Goal: Task Accomplishment & Management: Manage account settings

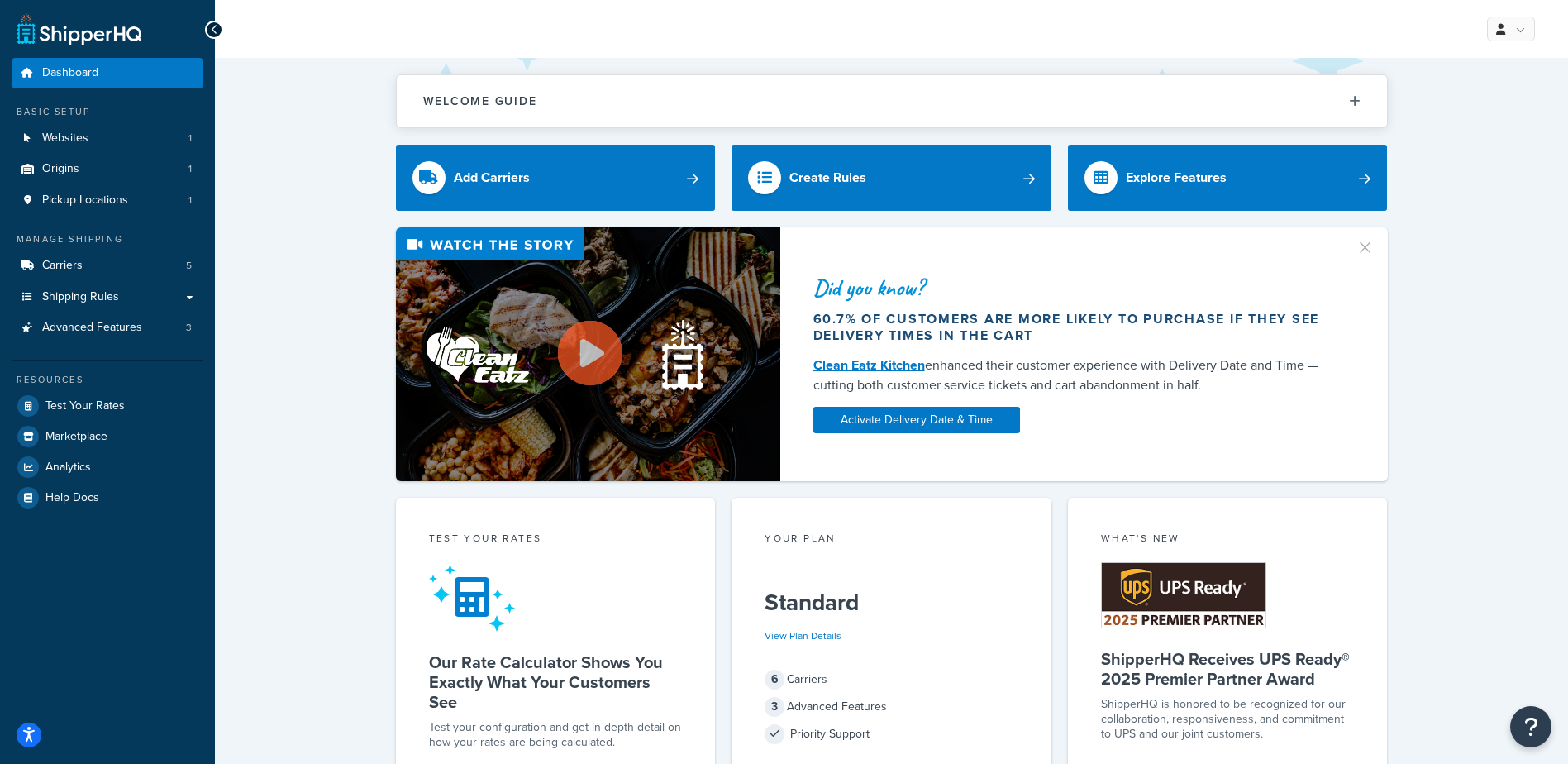
click at [1371, 244] on button "button" at bounding box center [1373, 241] width 4 height 4
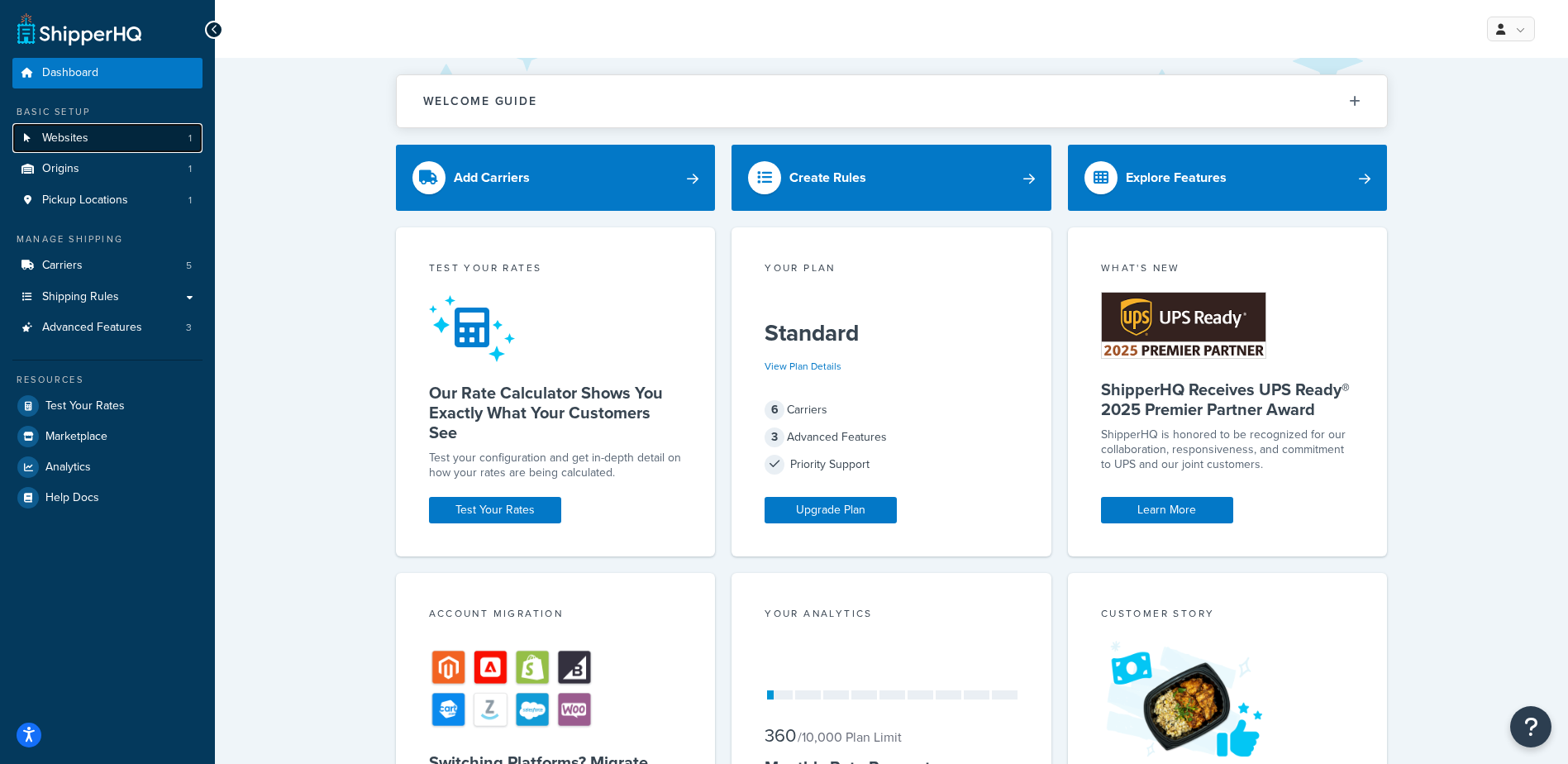
click at [124, 137] on link "Websites 1" at bounding box center [108, 138] width 190 height 31
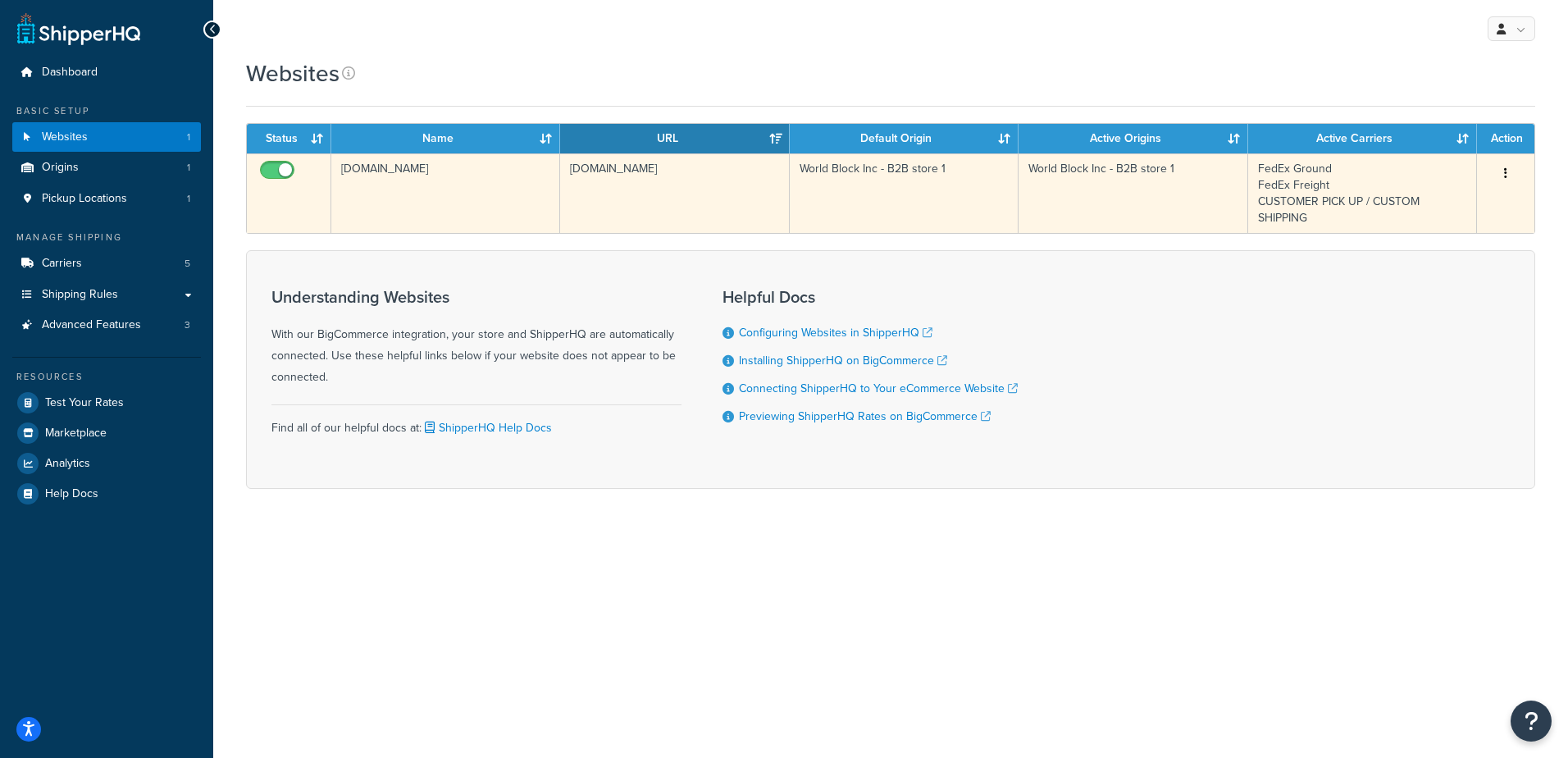
click at [1508, 171] on button "button" at bounding box center [1506, 174] width 23 height 26
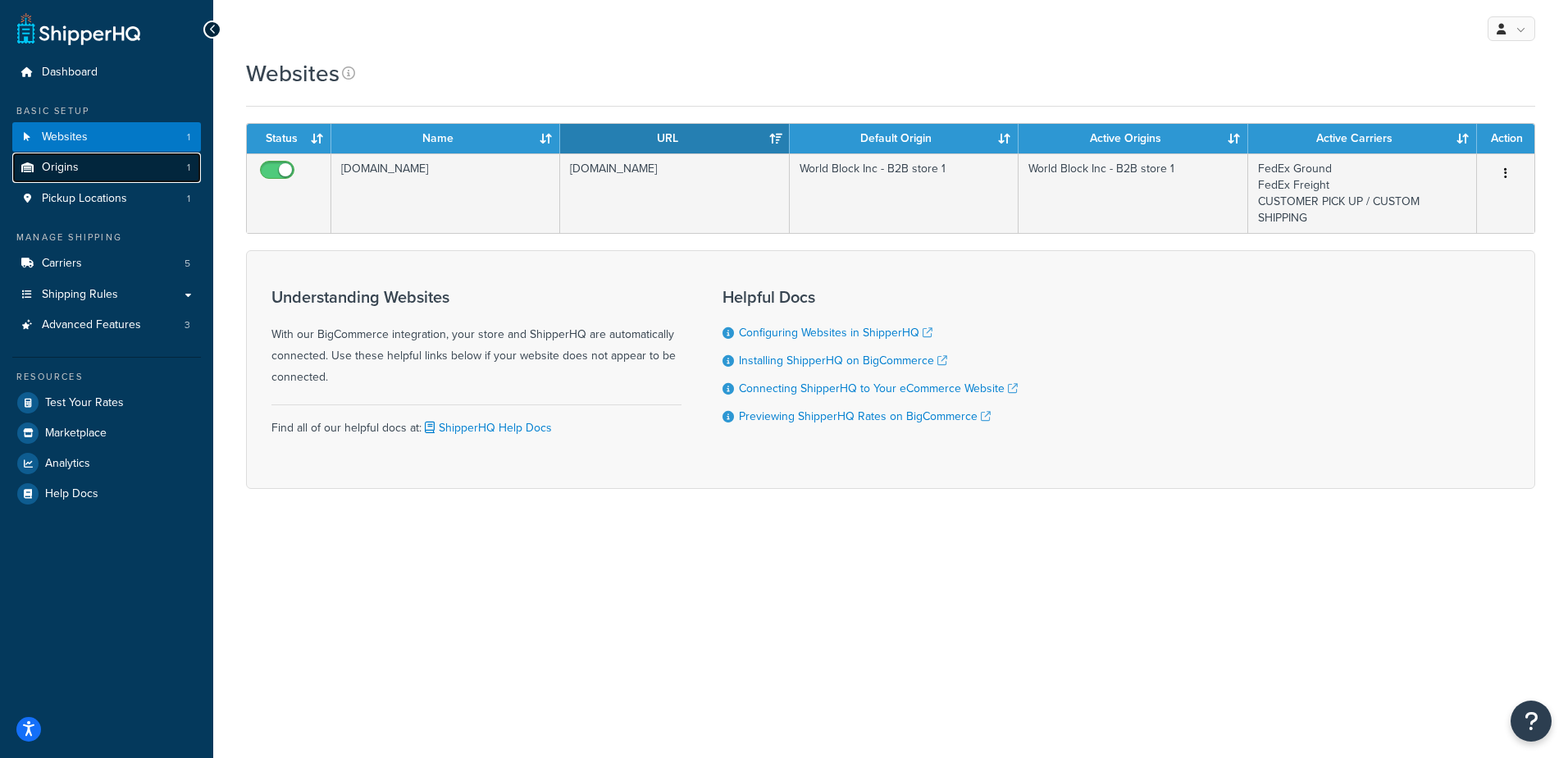
click at [126, 168] on link "Origins 1" at bounding box center [107, 167] width 189 height 30
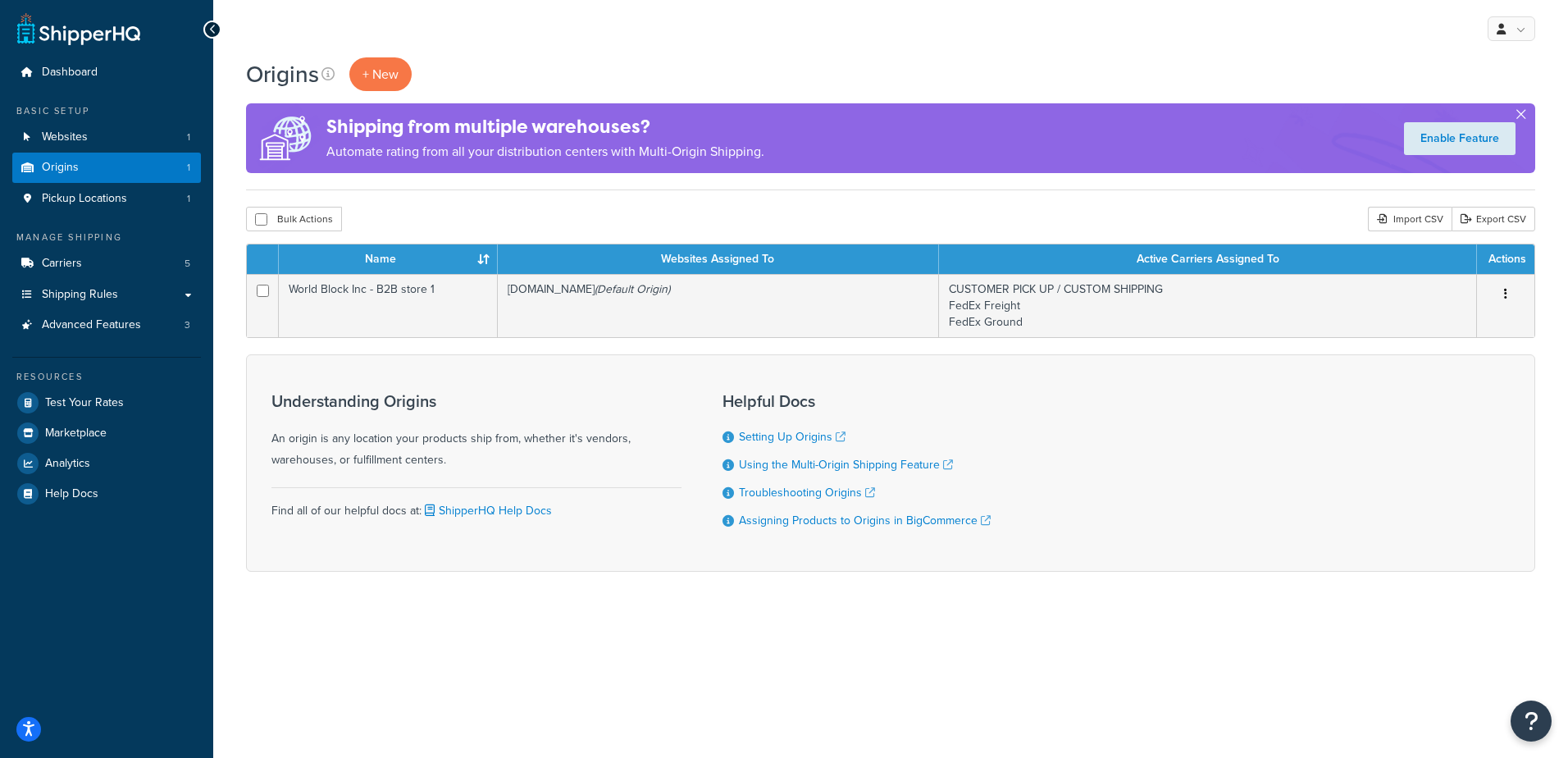
click at [1523, 116] on button "button" at bounding box center [1521, 118] width 4 height 4
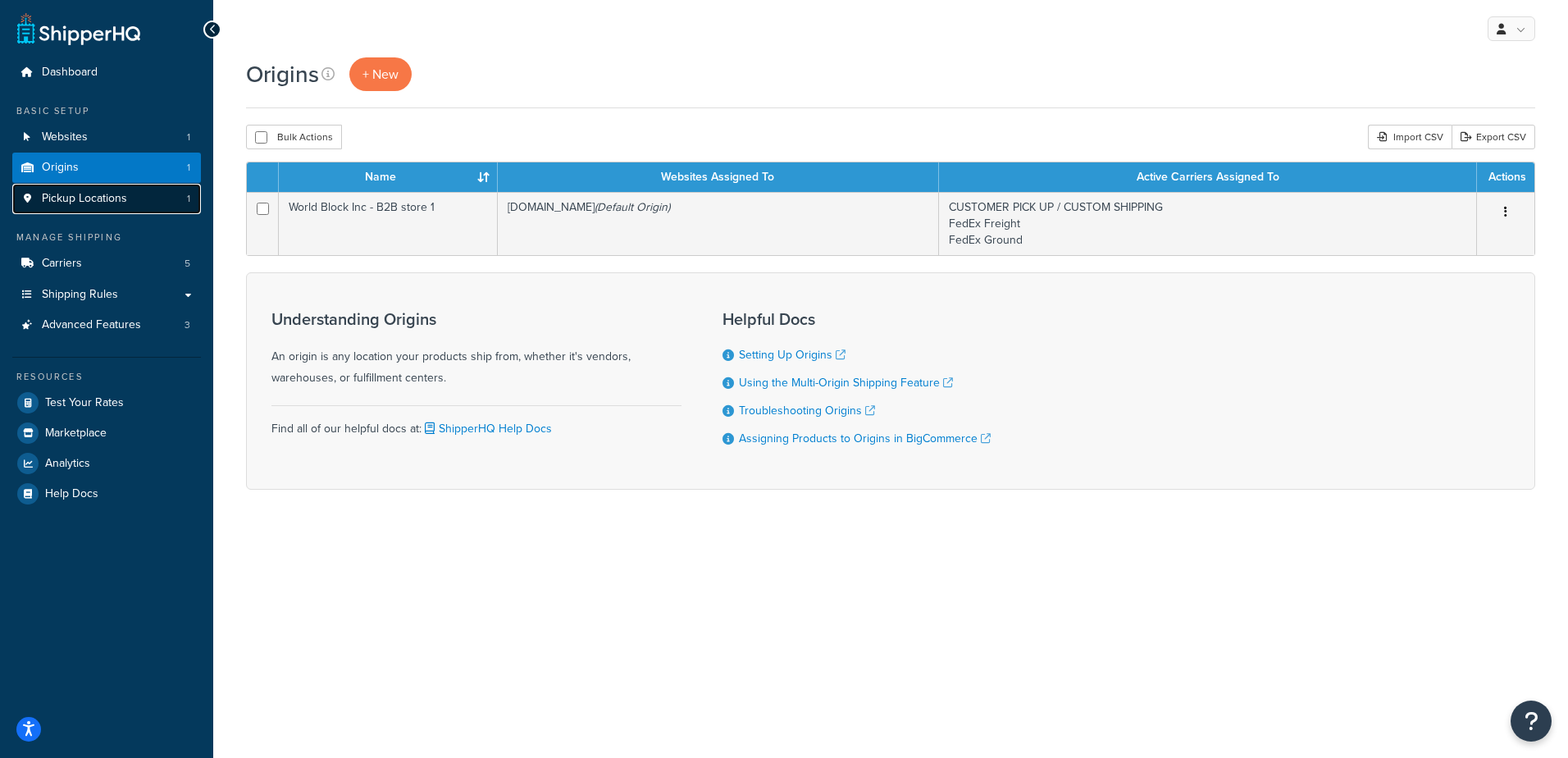
click at [143, 197] on link "Pickup Locations 1" at bounding box center [107, 199] width 189 height 30
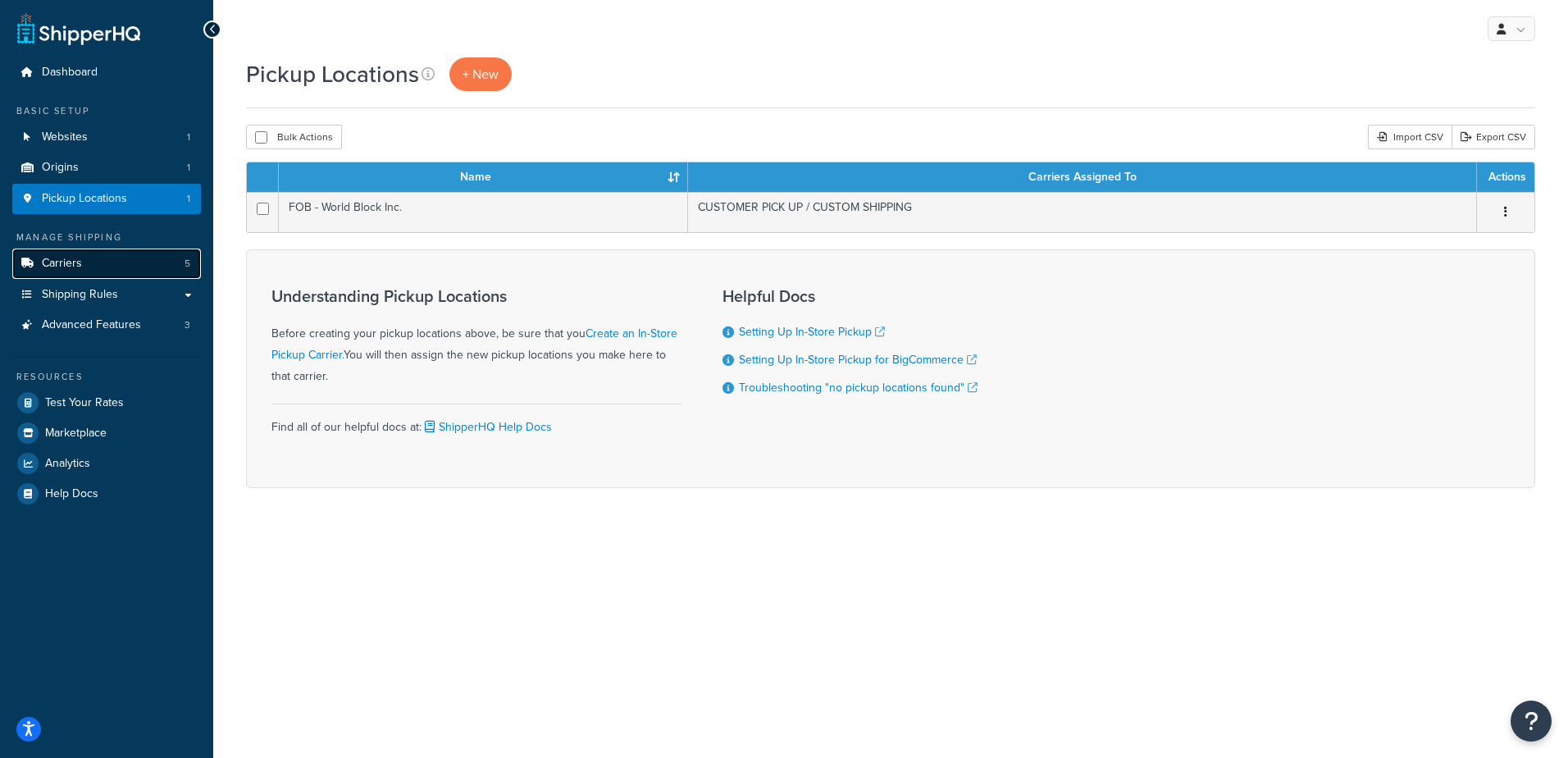
click at [93, 259] on link "Carriers 5" at bounding box center [107, 264] width 189 height 30
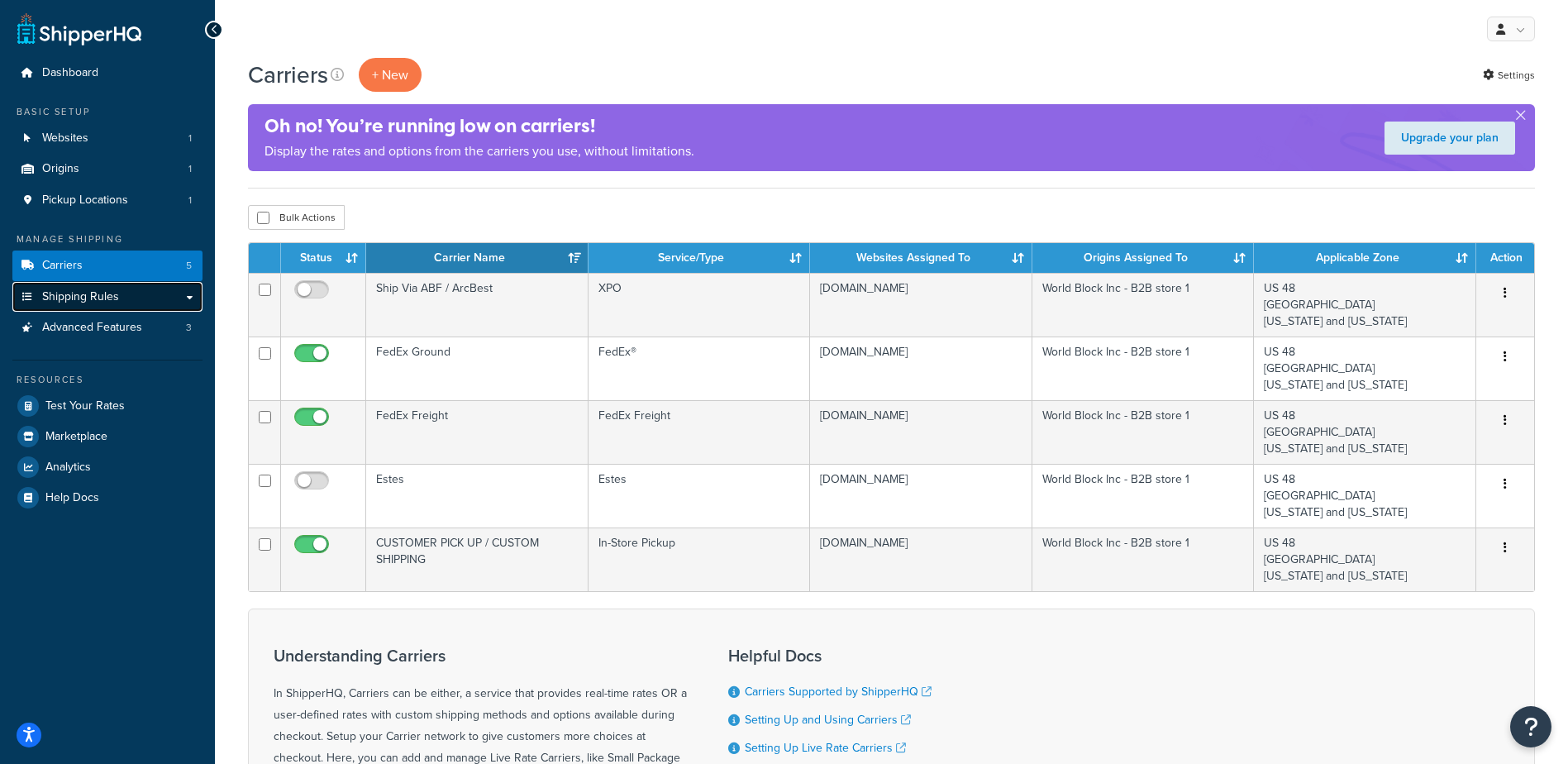
click at [117, 295] on span "Shipping Rules" at bounding box center [81, 297] width 77 height 14
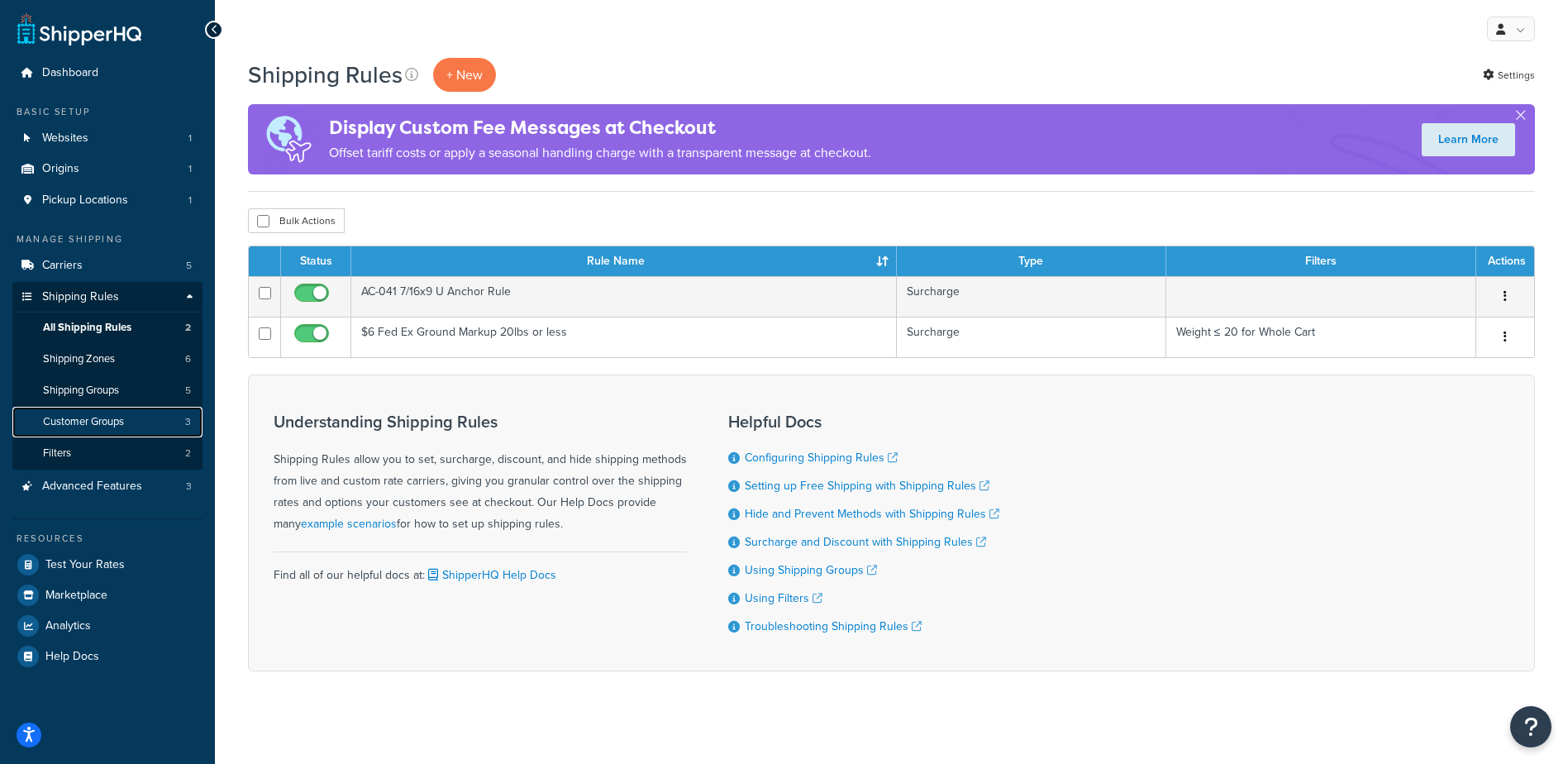
click at [124, 418] on span "Customer Groups" at bounding box center [83, 422] width 81 height 14
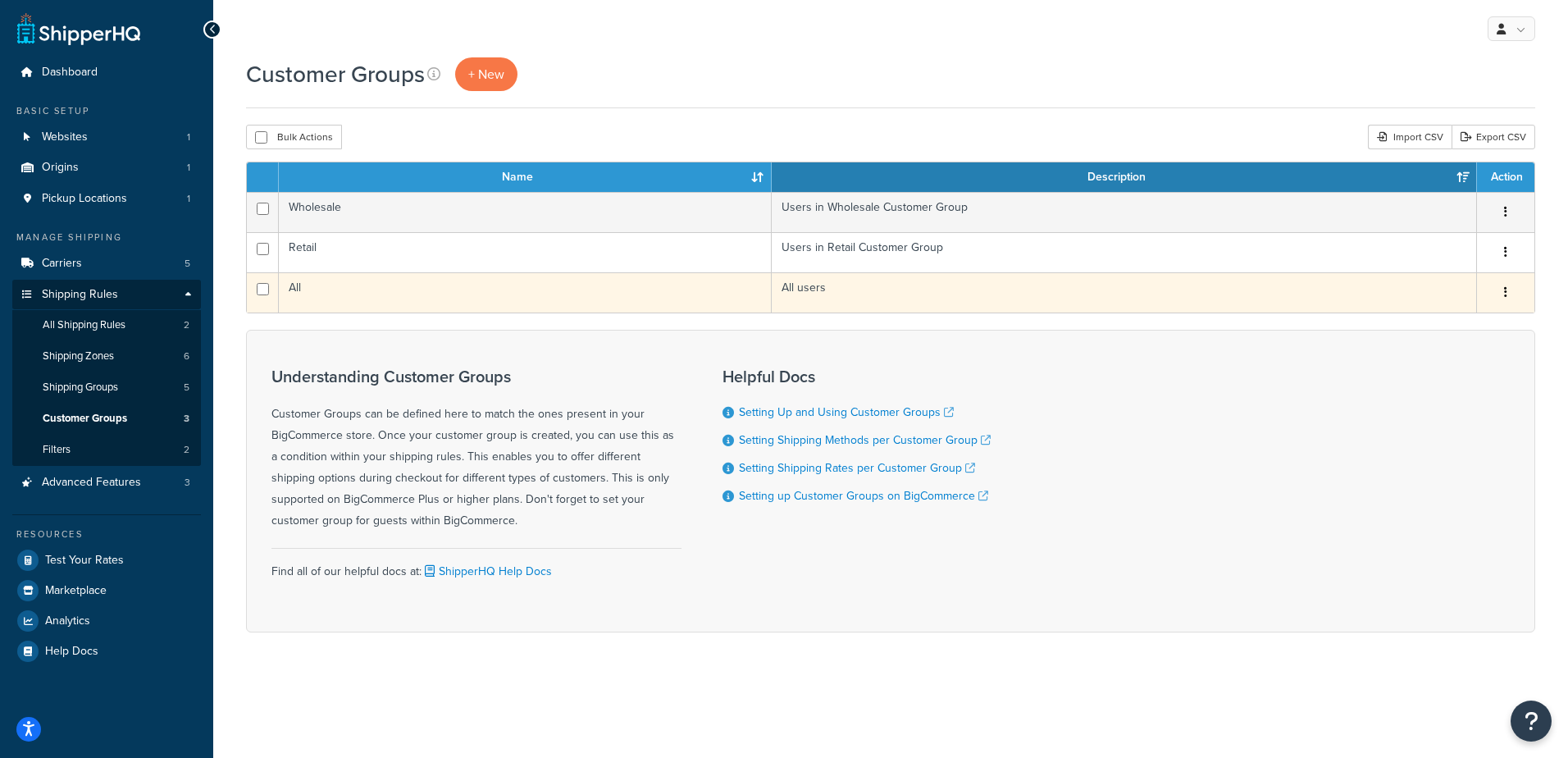
click at [468, 288] on td "All" at bounding box center [525, 292] width 493 height 40
click at [811, 289] on td "All users" at bounding box center [1125, 292] width 705 height 40
click at [1506, 293] on icon "button" at bounding box center [1506, 291] width 4 height 12
click at [1263, 291] on td "All users" at bounding box center [1125, 292] width 705 height 40
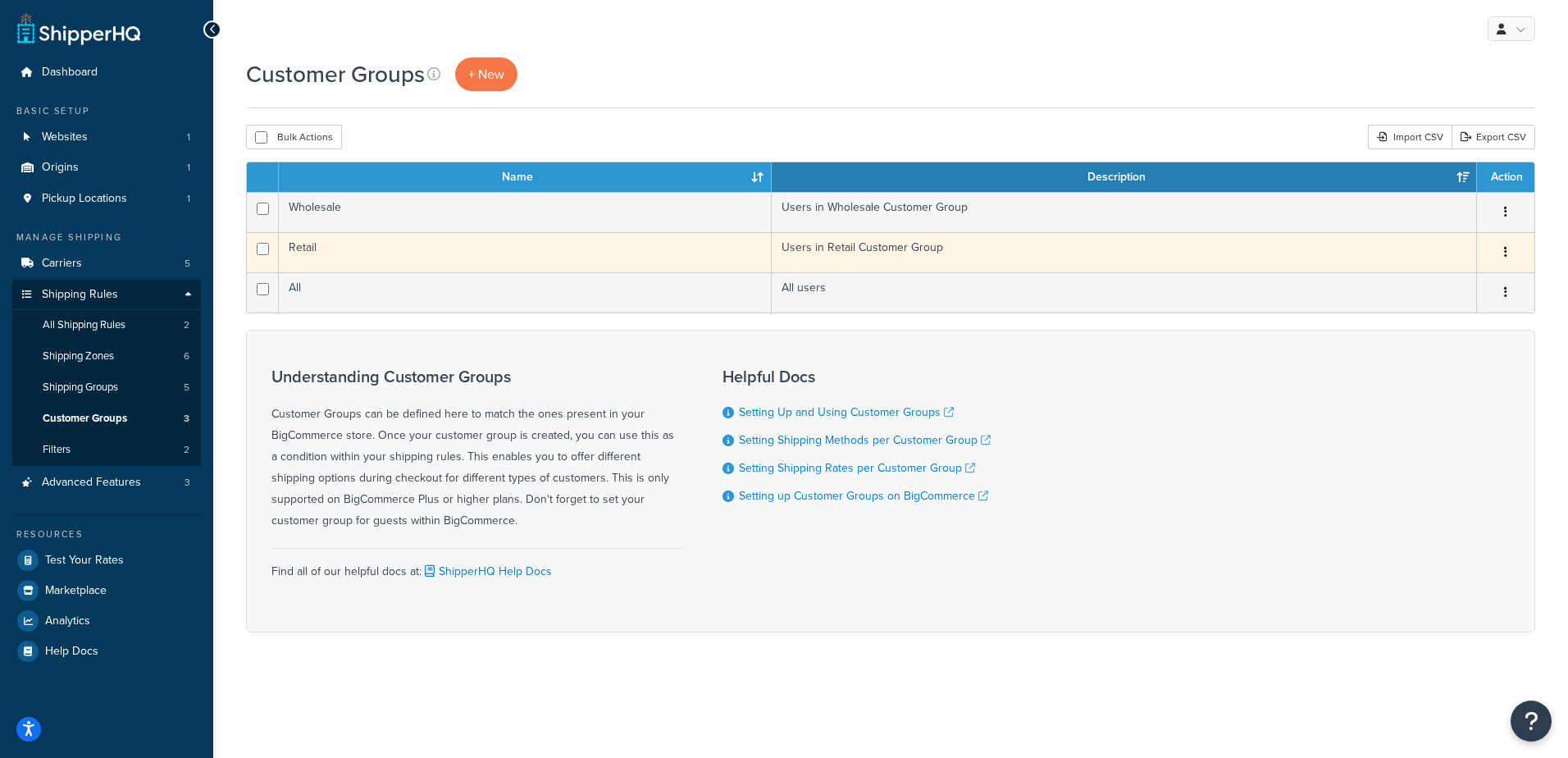
click at [1505, 247] on icon "button" at bounding box center [1506, 251] width 4 height 12
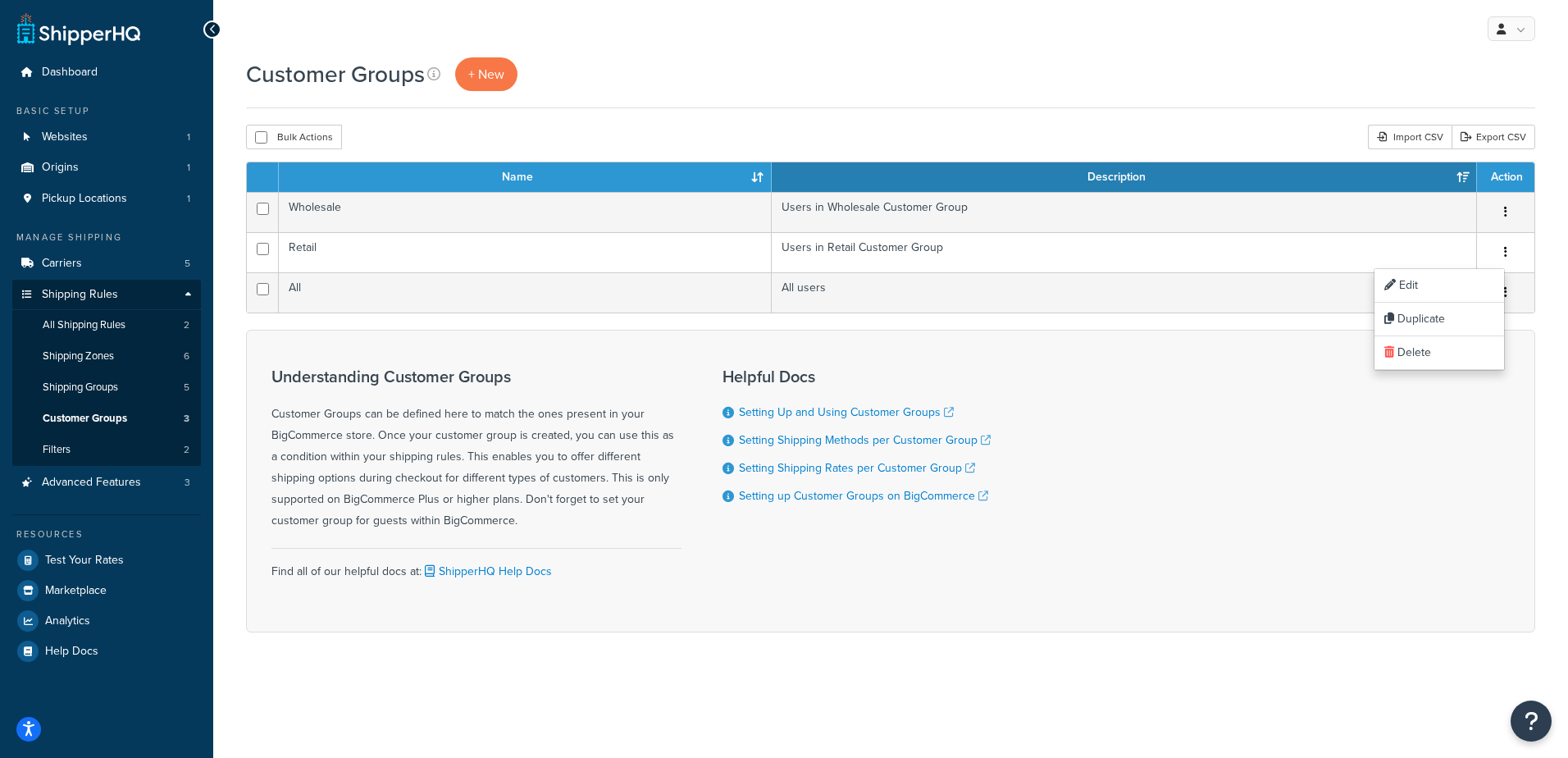
click at [1141, 436] on div "Understanding Customer Groups Customer Groups can be defined here to match the …" at bounding box center [890, 481] width 1289 height 303
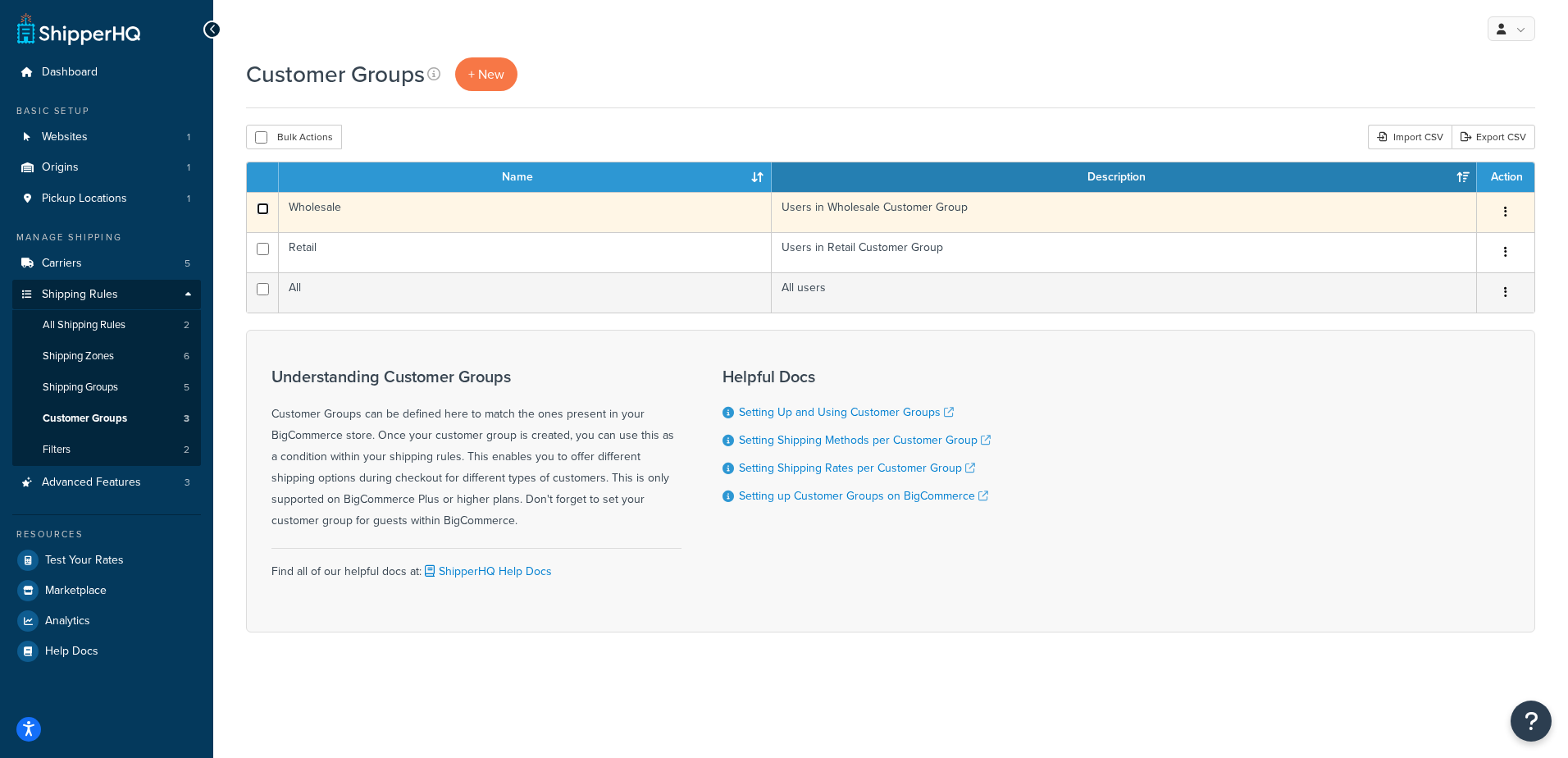
click at [262, 210] on input "checkbox" at bounding box center [263, 209] width 12 height 12
checkbox input "true"
click at [596, 217] on td "Wholesale" at bounding box center [525, 212] width 493 height 40
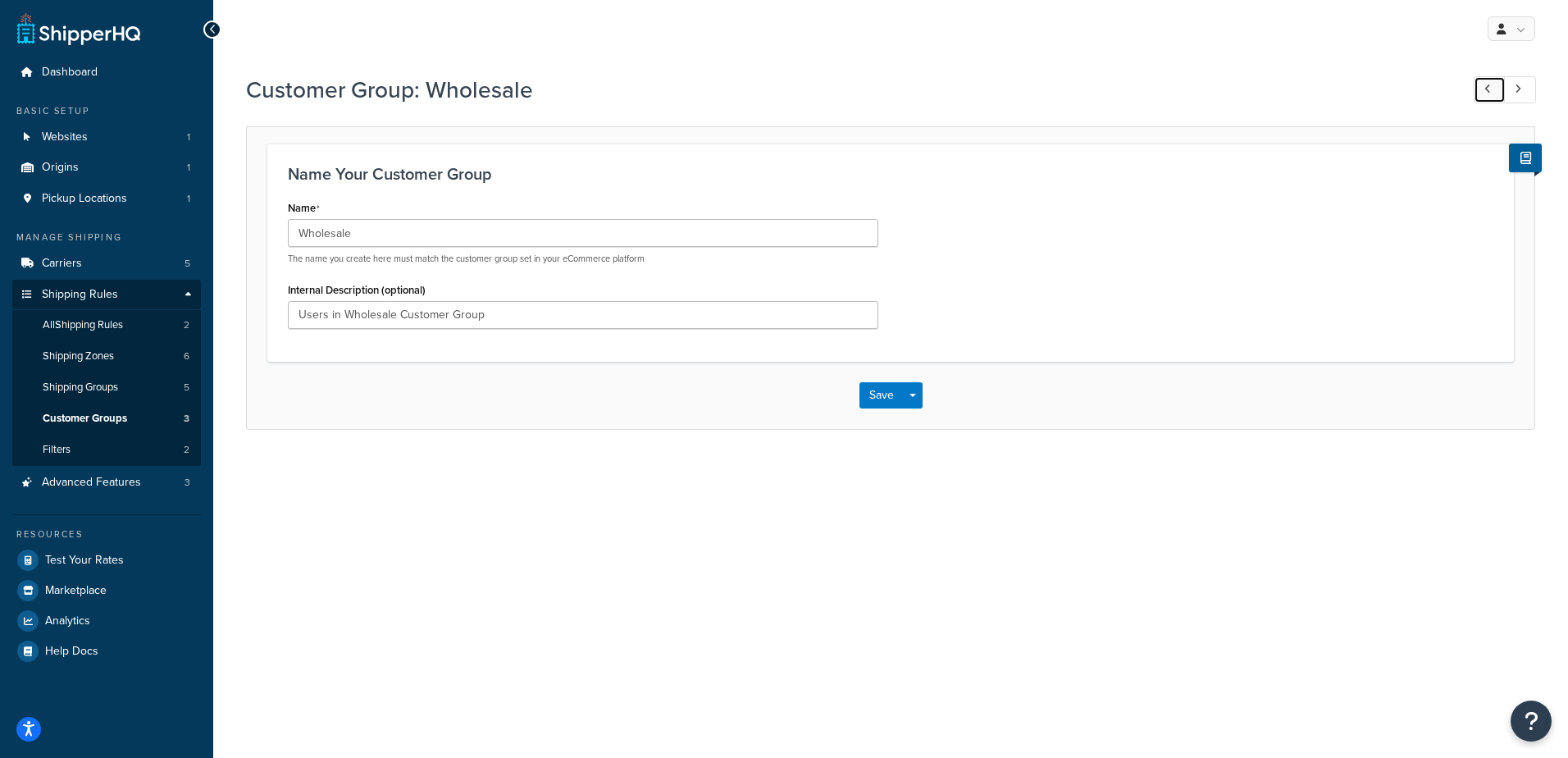
click at [1493, 94] on link at bounding box center [1490, 90] width 32 height 27
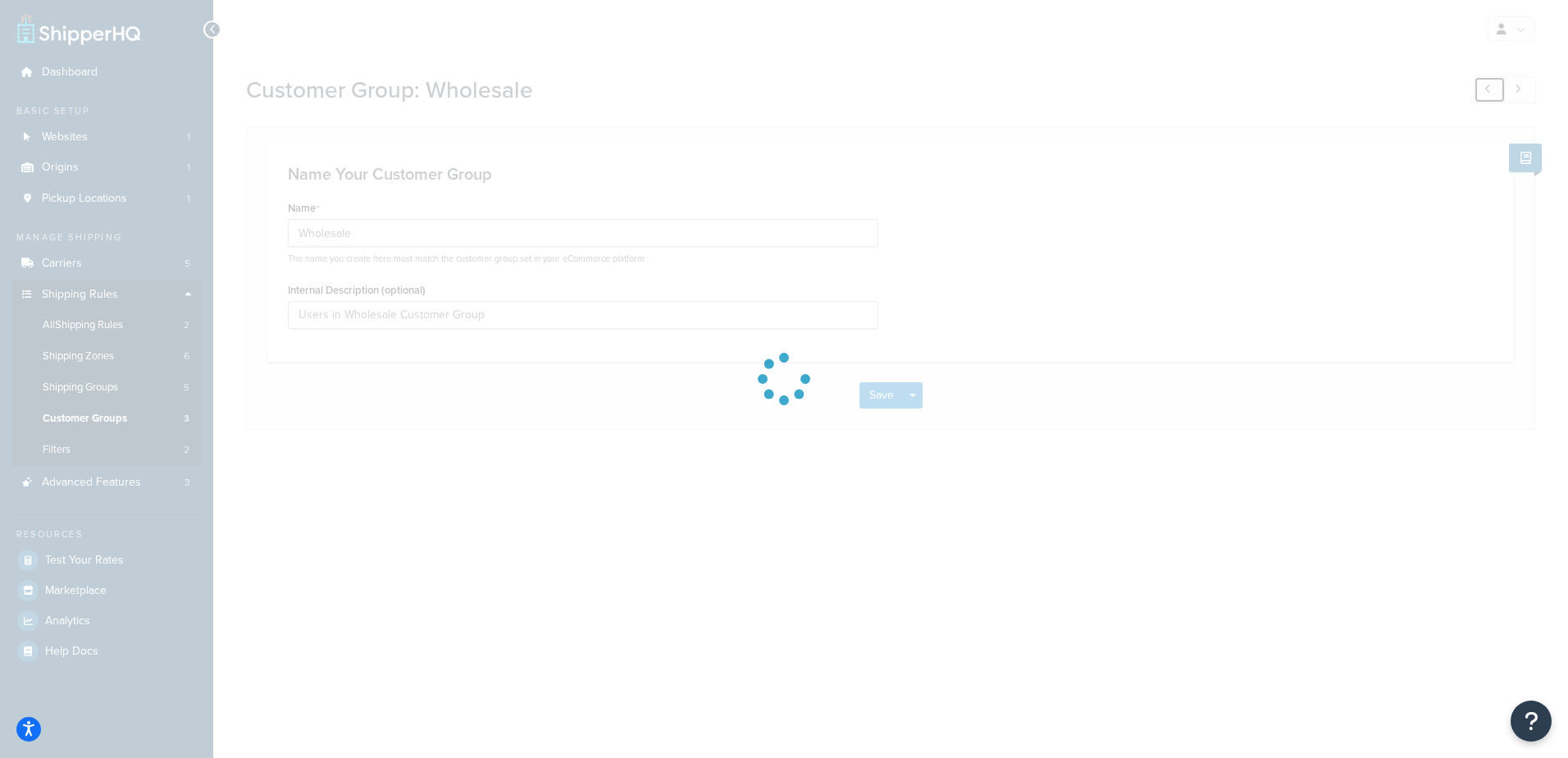
type input "Retail"
type input "Users in Retail Customer Group"
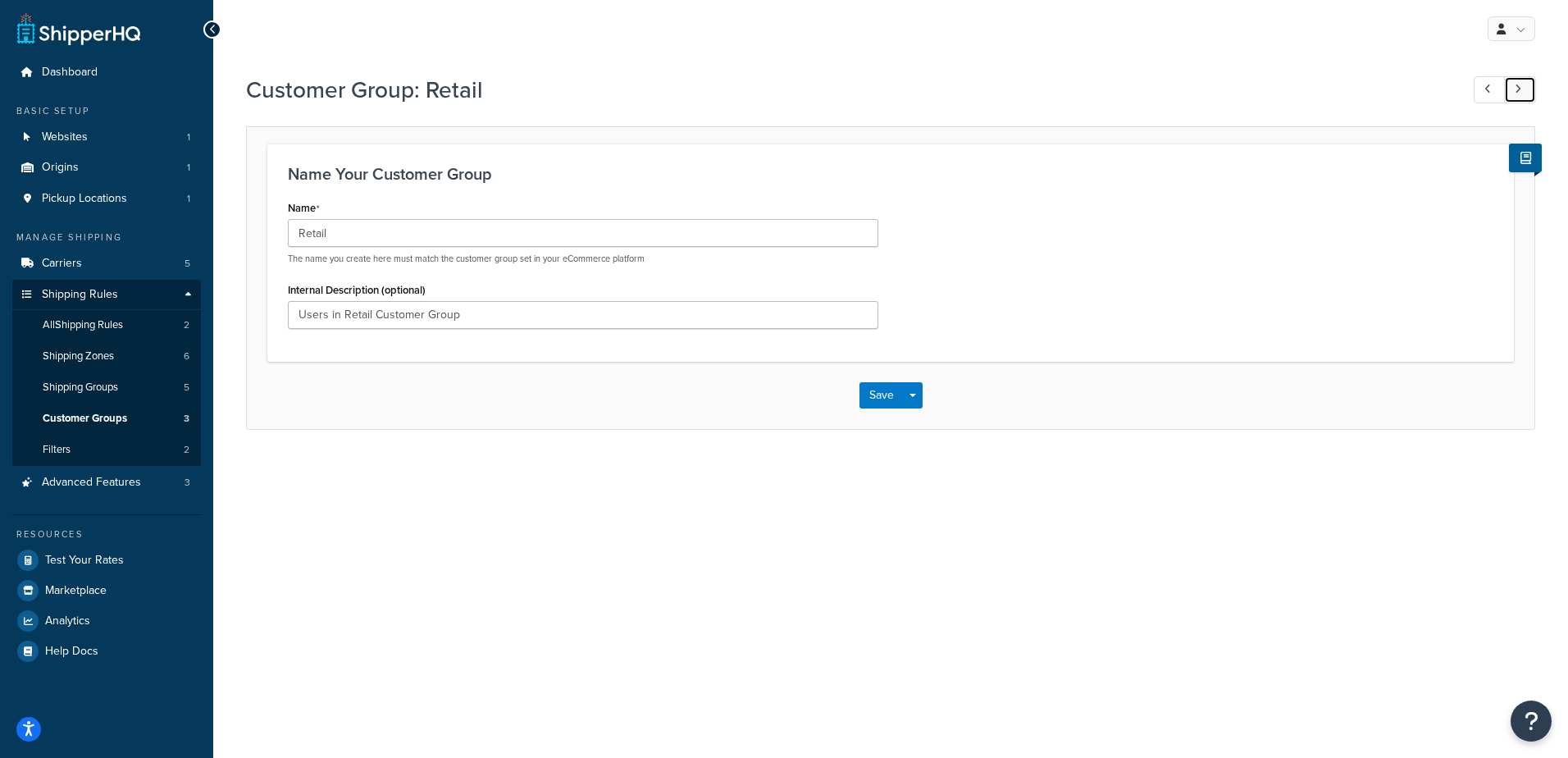
click at [1527, 86] on link at bounding box center [1520, 90] width 32 height 27
type input "Wholesale"
type input "Users in Wholesale Customer Group"
click at [1527, 86] on link at bounding box center [1520, 90] width 32 height 27
type input "Retail"
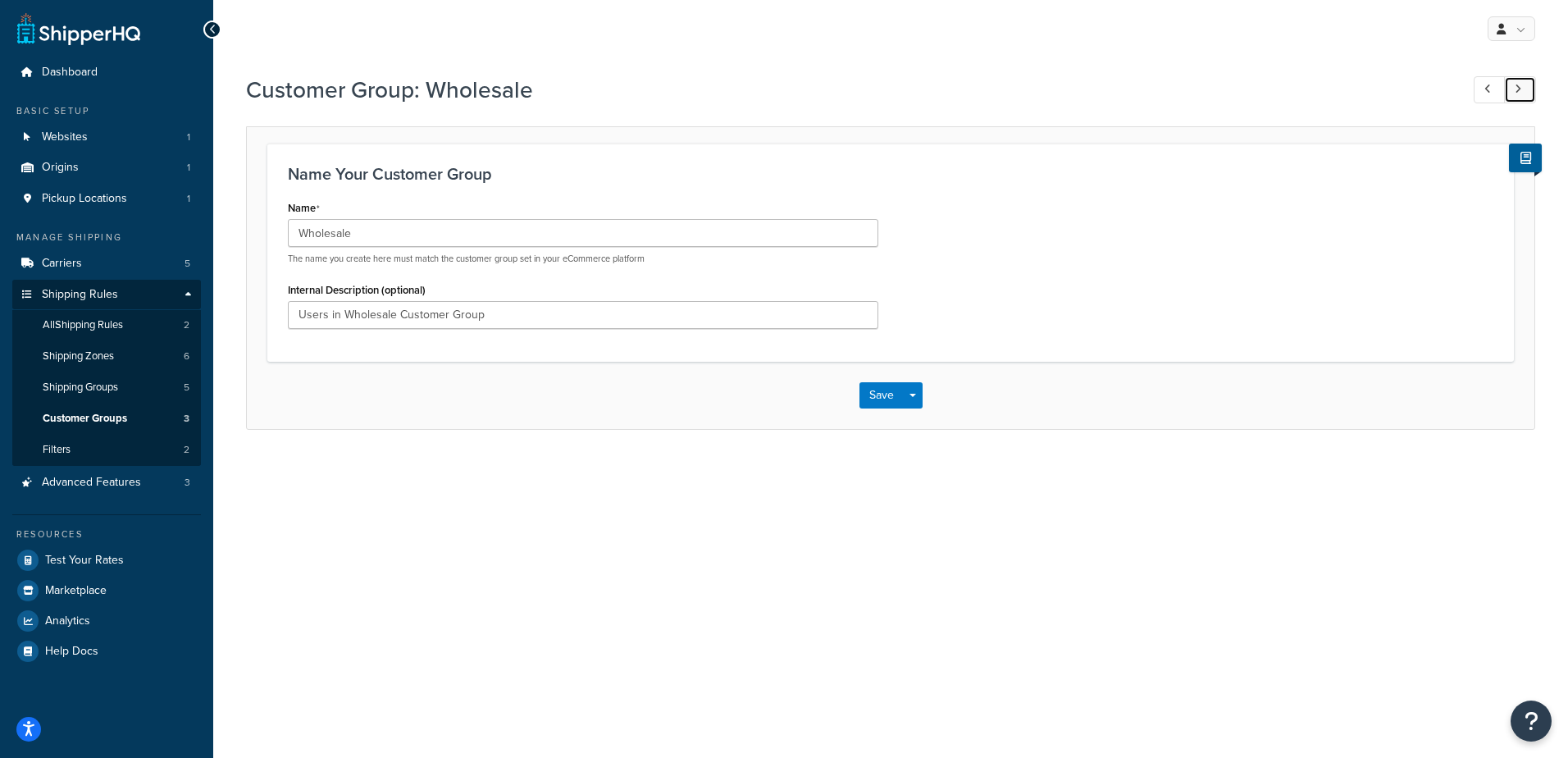
type input "Users in Retail Customer Group"
click at [95, 490] on span "Advanced Features" at bounding box center [91, 483] width 99 height 14
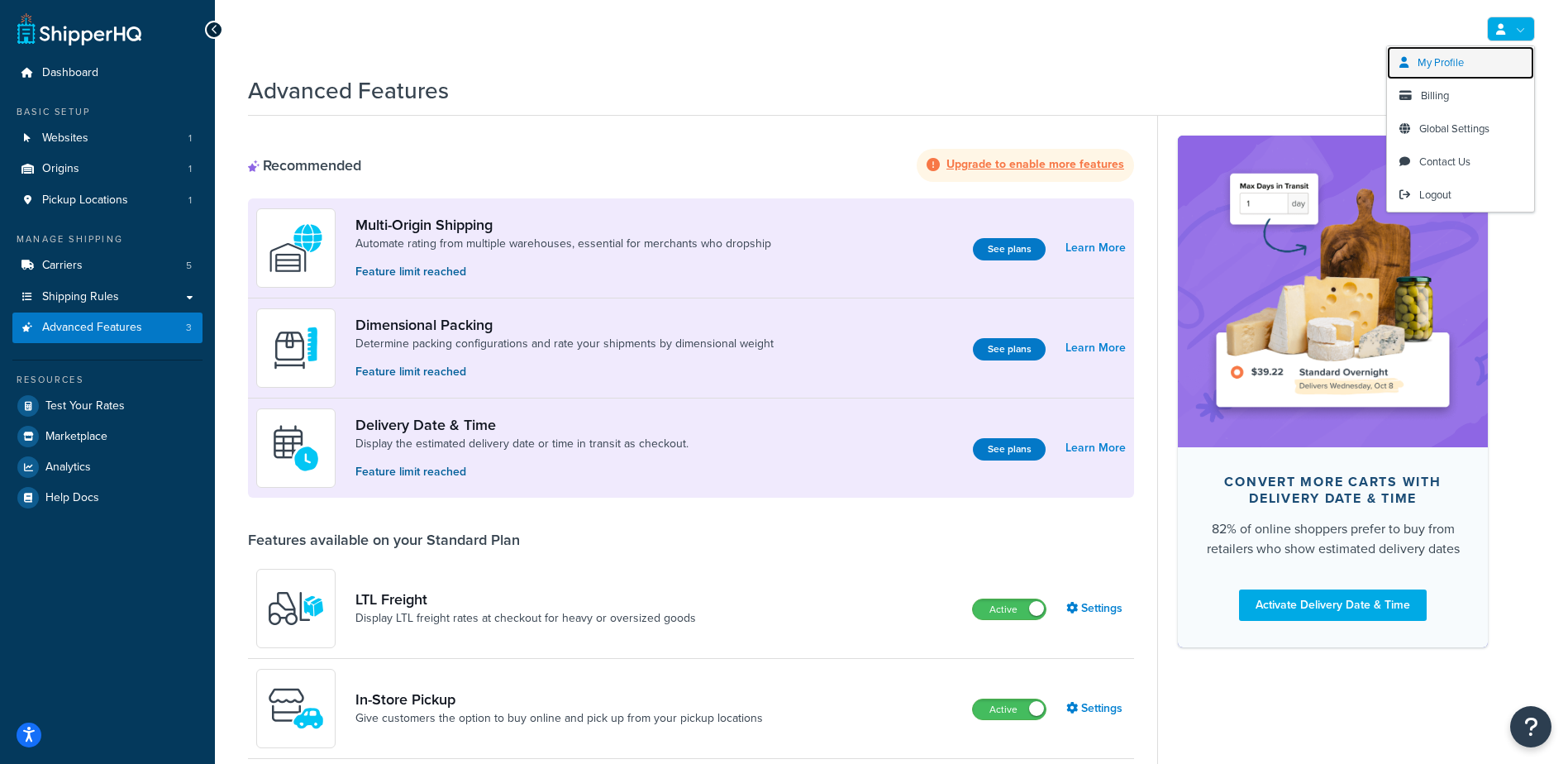
click at [1429, 66] on span "My Profile" at bounding box center [1441, 63] width 47 height 16
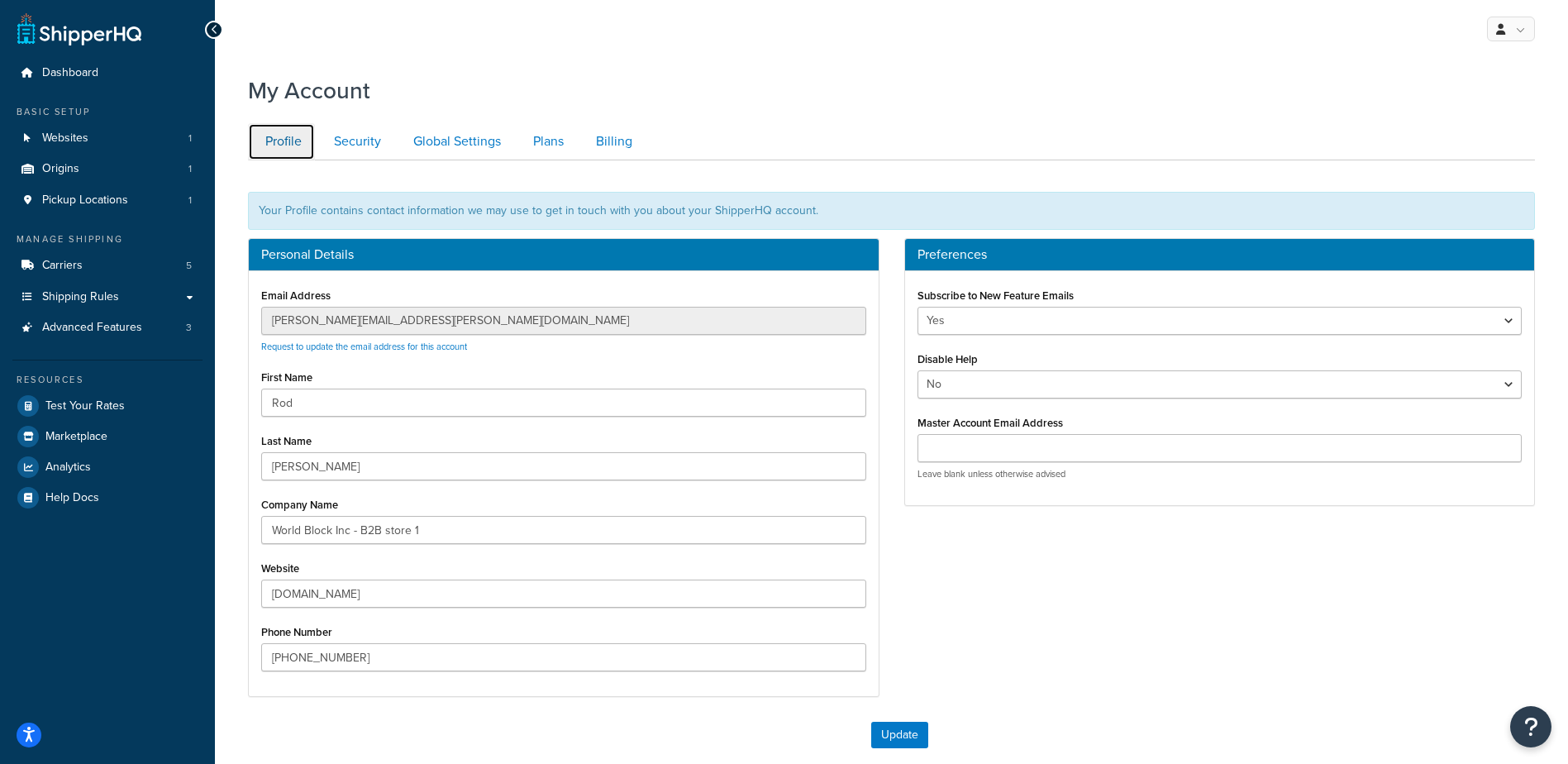
click at [285, 145] on link "Profile" at bounding box center [281, 141] width 67 height 37
click at [340, 146] on link "Security" at bounding box center [355, 141] width 78 height 37
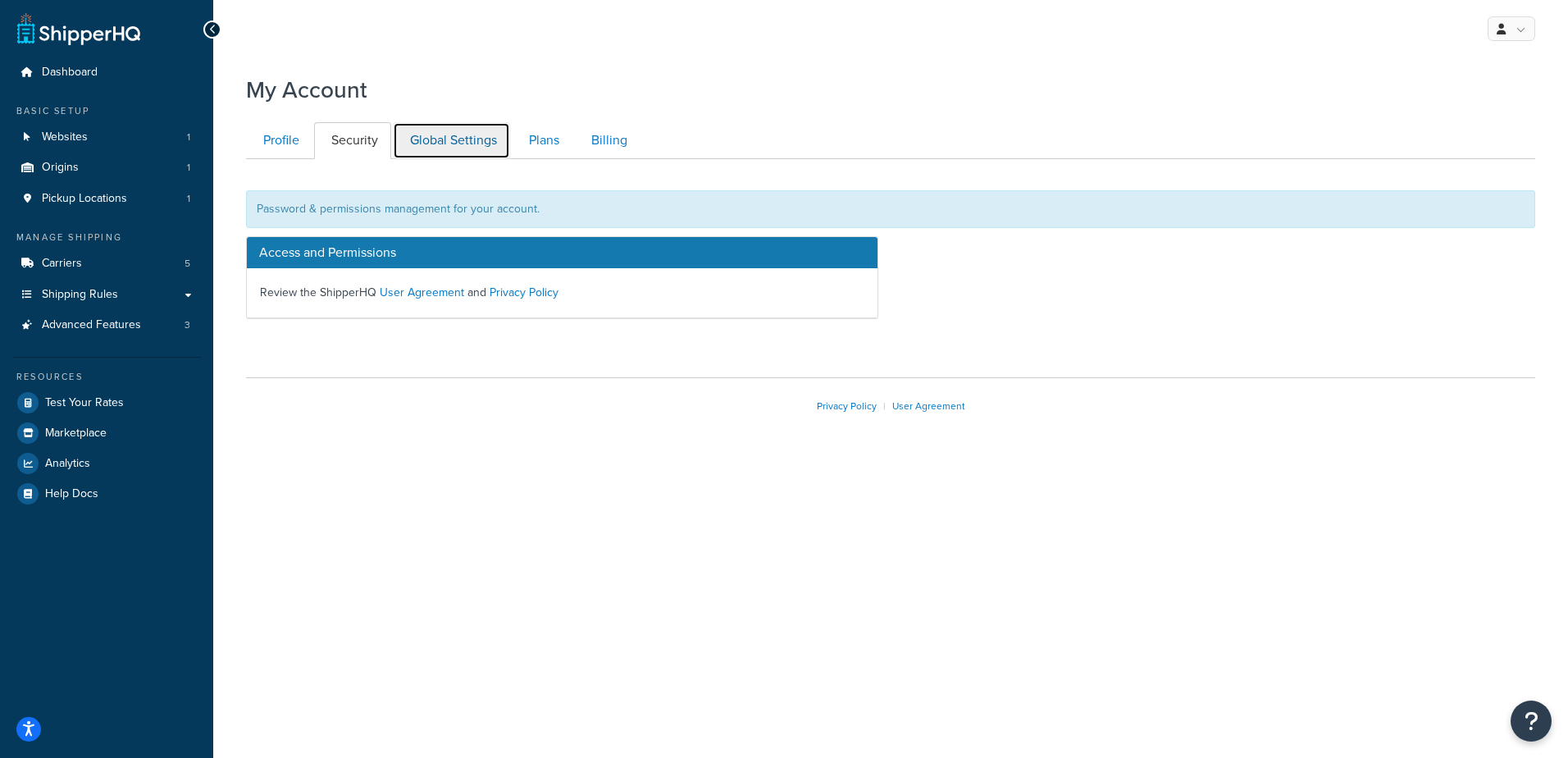
click at [444, 135] on link "Global Settings" at bounding box center [451, 140] width 118 height 37
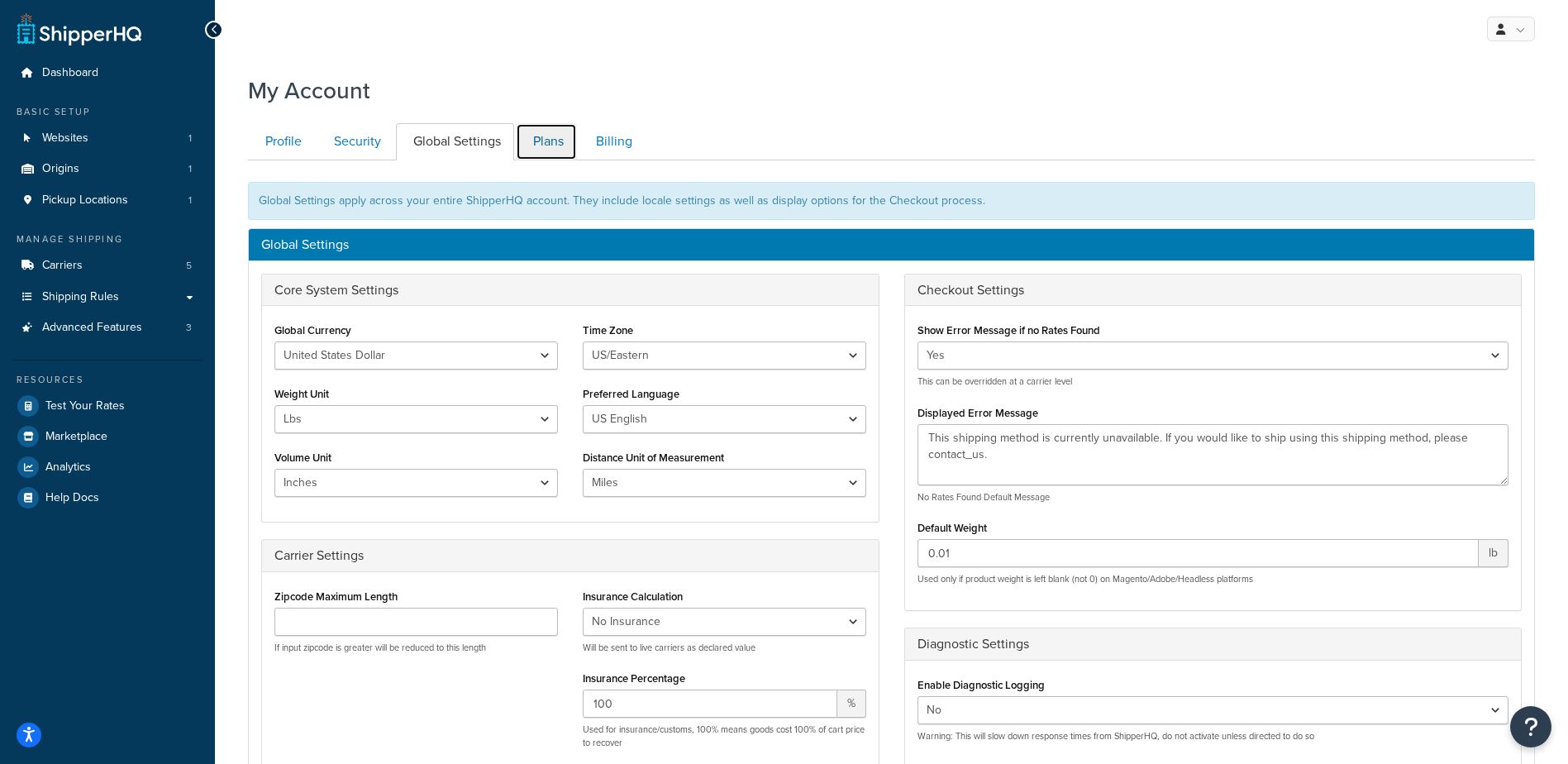
click at [550, 135] on link "Plans" at bounding box center [547, 141] width 61 height 37
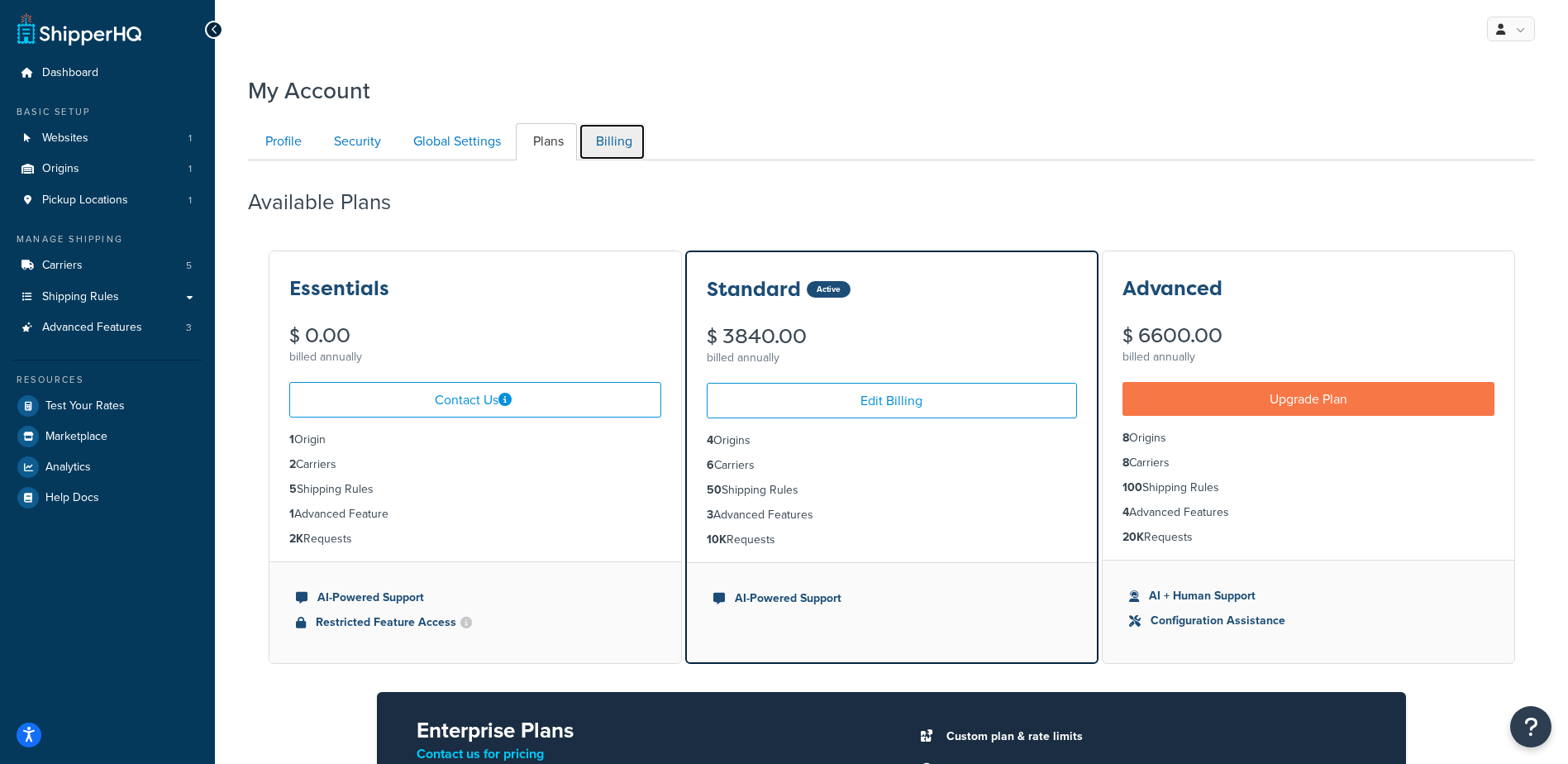
click at [607, 139] on link "Billing" at bounding box center [612, 141] width 67 height 37
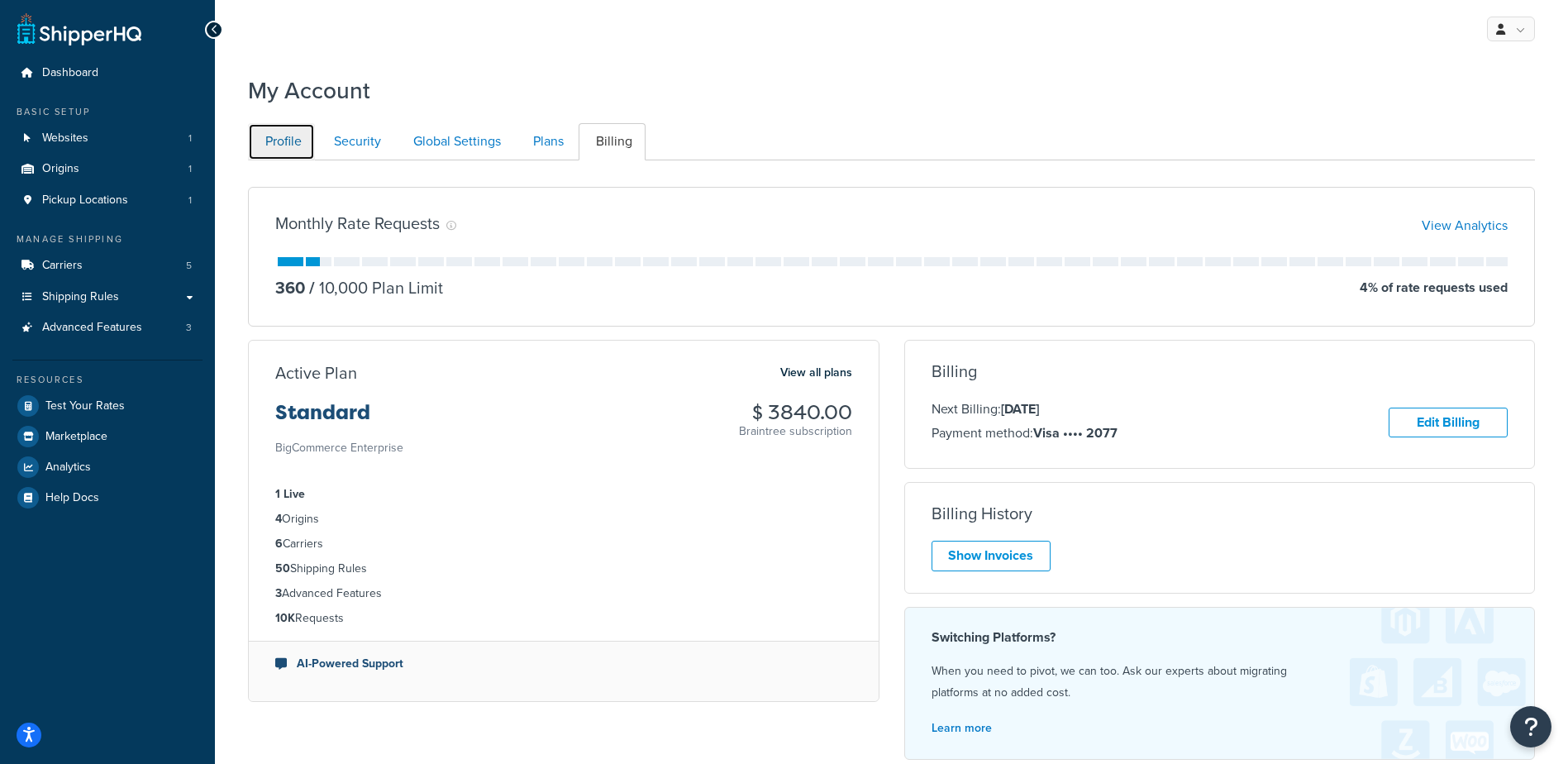
click at [283, 136] on link "Profile" at bounding box center [281, 141] width 67 height 37
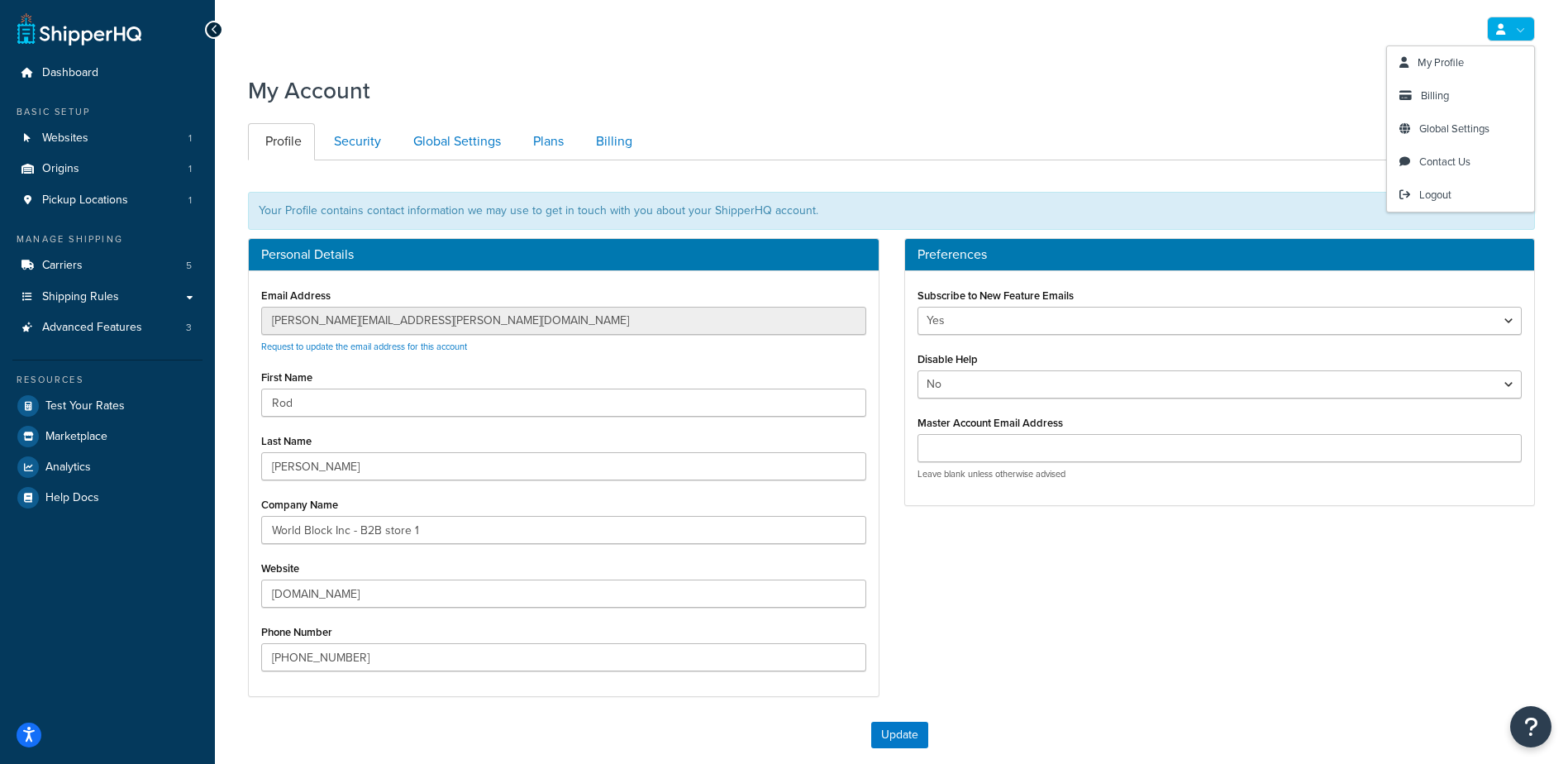
click at [1523, 37] on link at bounding box center [1511, 29] width 48 height 25
click at [1442, 131] on span "Global Settings" at bounding box center [1455, 128] width 70 height 16
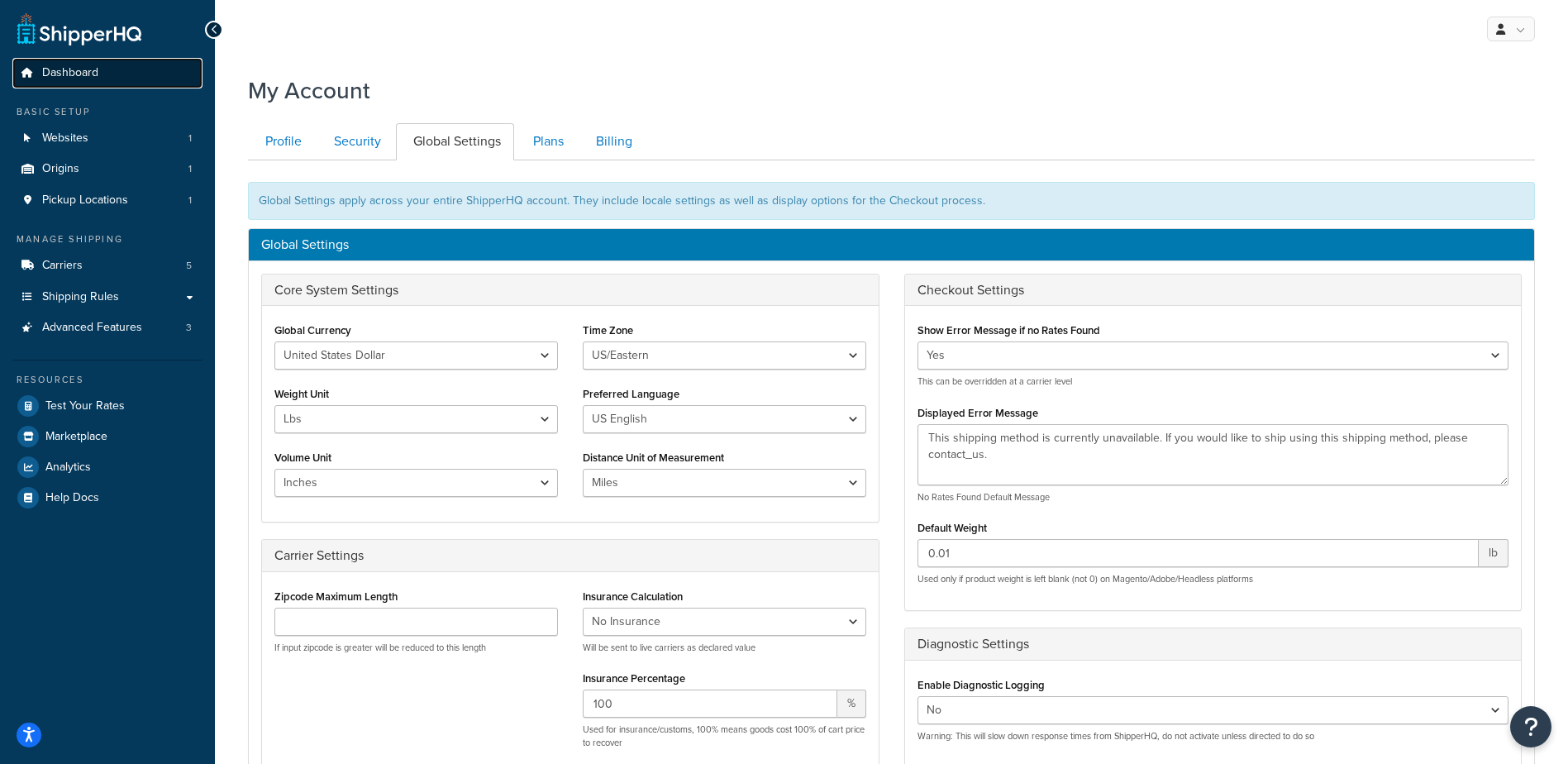
click at [79, 73] on span "Dashboard" at bounding box center [70, 74] width 57 height 14
